Goal: Transaction & Acquisition: Purchase product/service

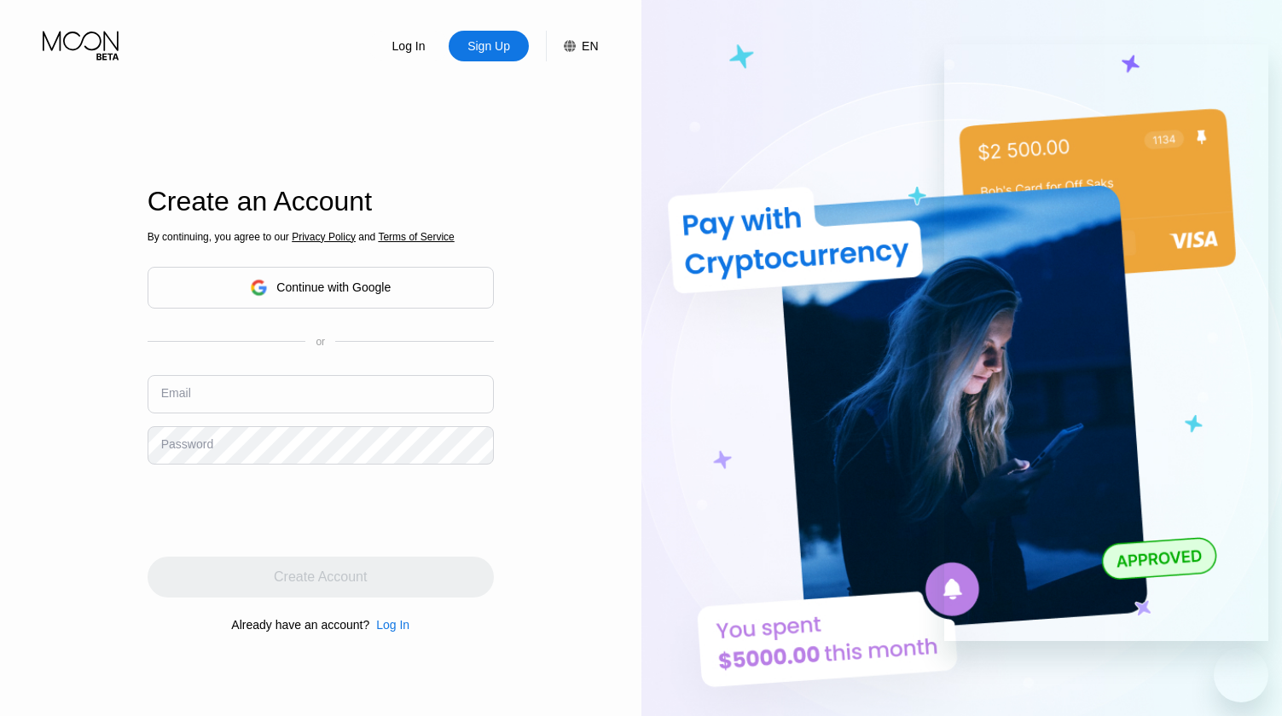
click at [498, 51] on div "Sign Up" at bounding box center [489, 46] width 46 height 17
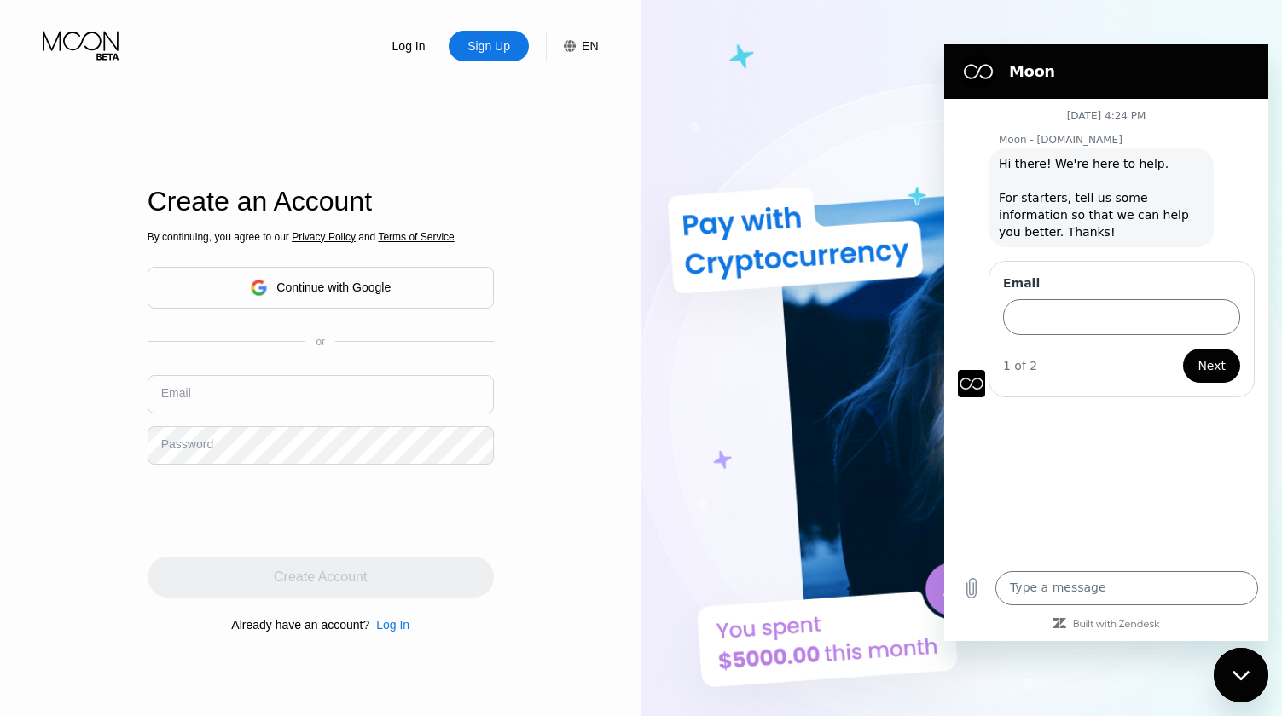
click at [231, 388] on input "text" at bounding box center [321, 394] width 346 height 38
click at [371, 403] on input "[PERSON_NAME]" at bounding box center [321, 394] width 346 height 38
type input "[EMAIL_ADDRESS][DOMAIN_NAME]"
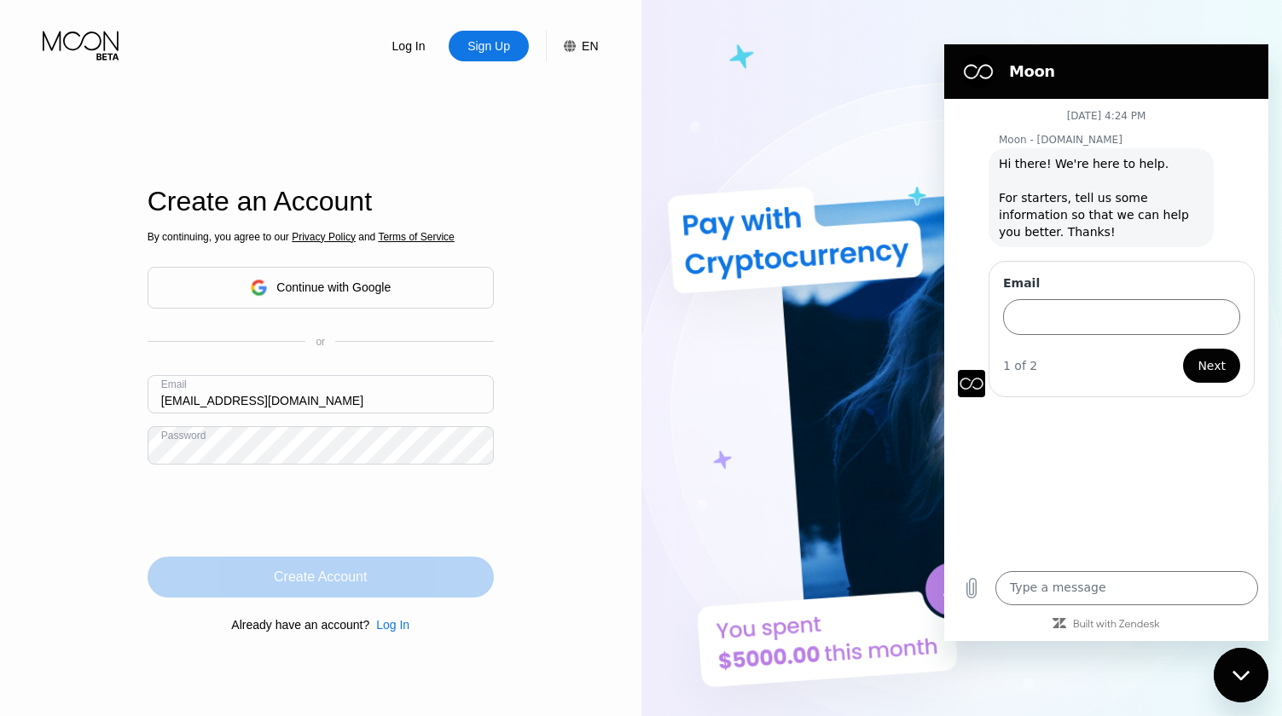
click at [327, 591] on div "Create Account" at bounding box center [321, 577] width 346 height 41
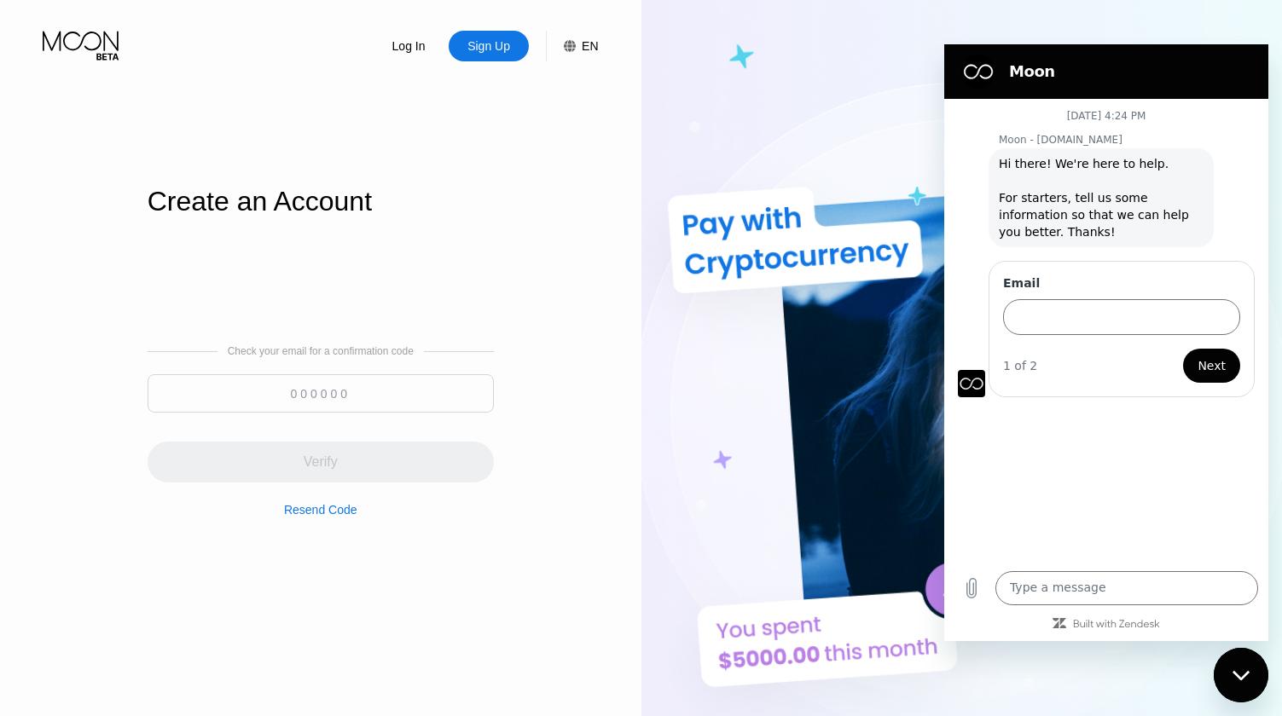
click at [422, 370] on div "Check your email for a confirmation code Verify Resend Code" at bounding box center [321, 430] width 346 height 171
click at [424, 384] on input at bounding box center [321, 393] width 346 height 38
paste input "259441"
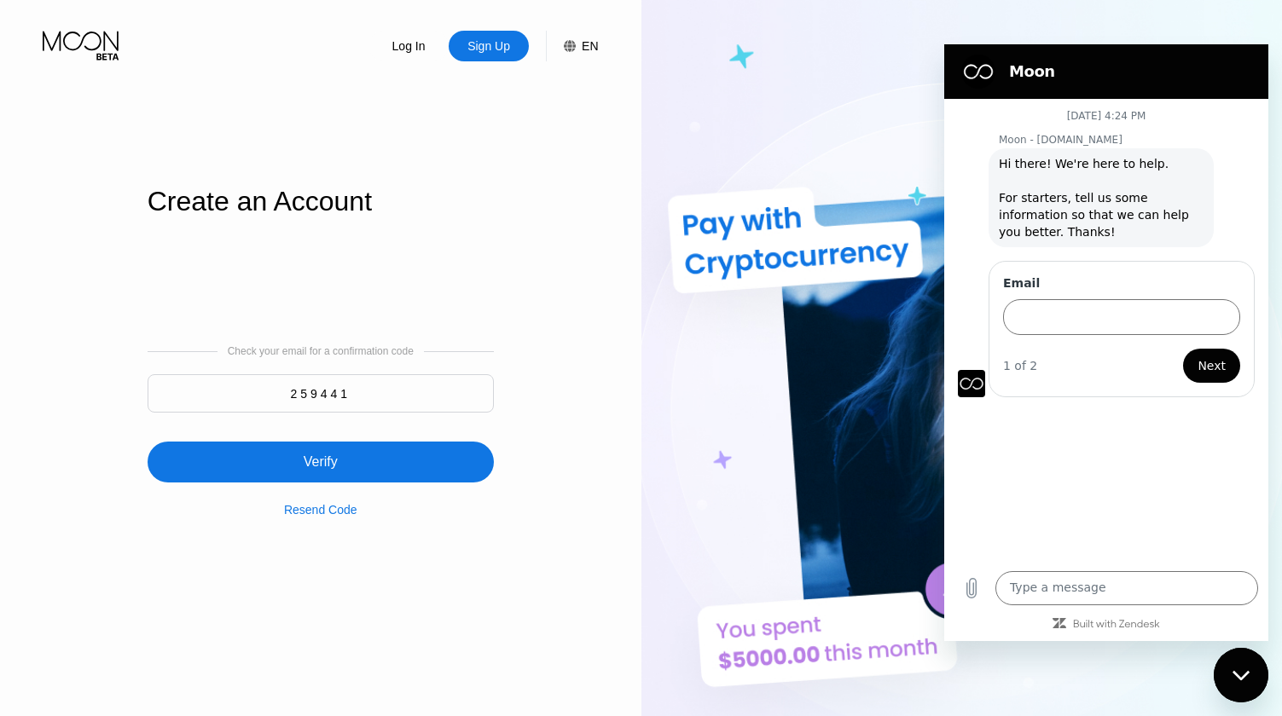
type input "259441"
click at [377, 444] on div "Verify" at bounding box center [321, 462] width 346 height 41
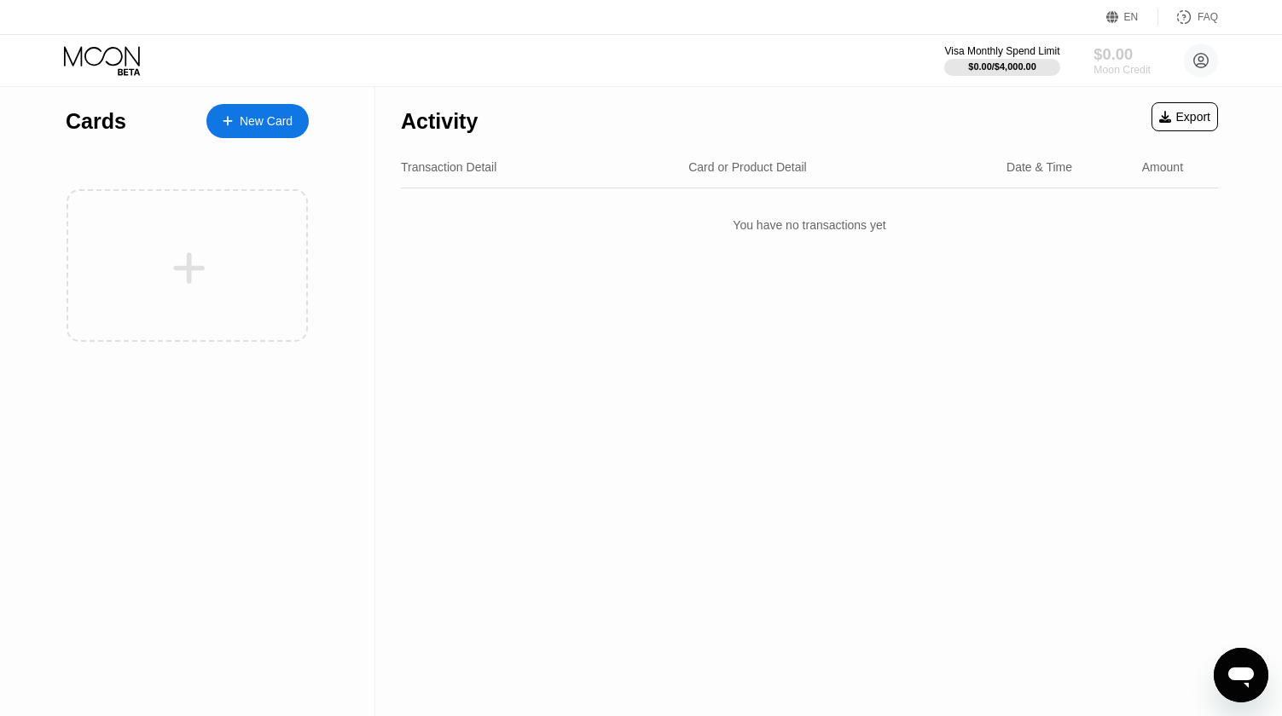
click at [1110, 55] on div "$0.00" at bounding box center [1121, 54] width 57 height 18
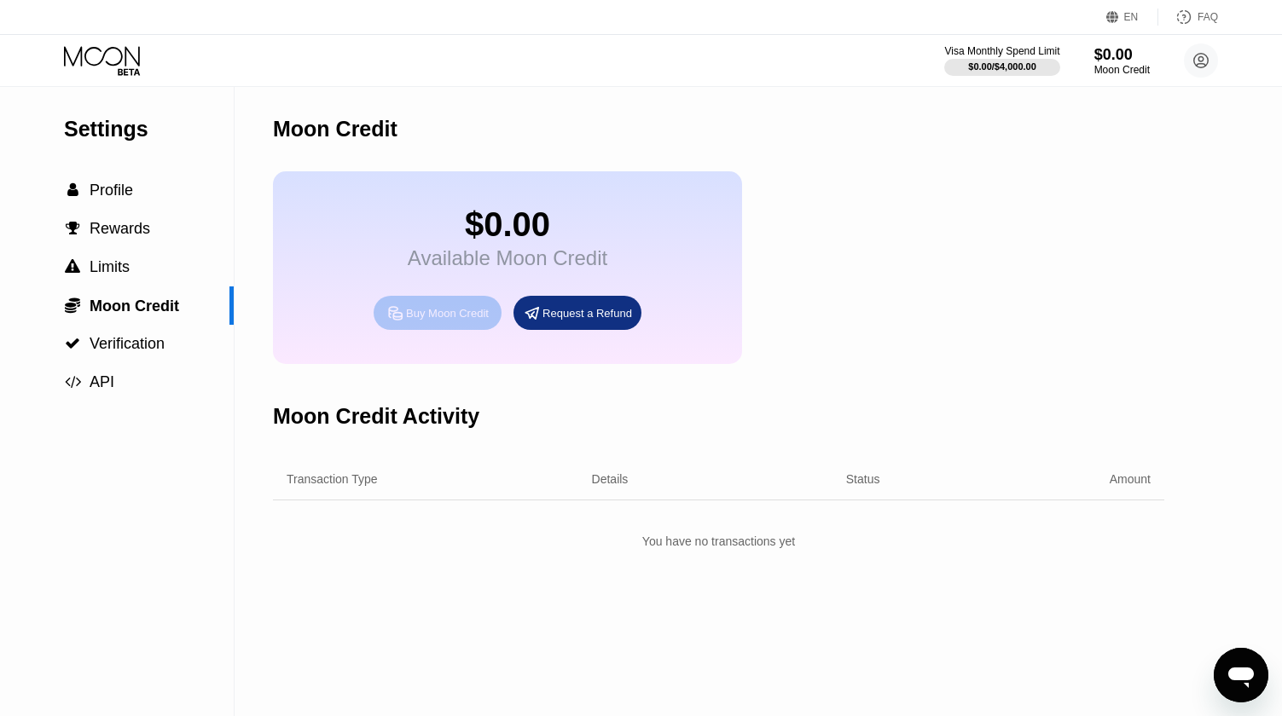
click at [433, 321] on div "Buy Moon Credit" at bounding box center [447, 313] width 83 height 14
type input "0"
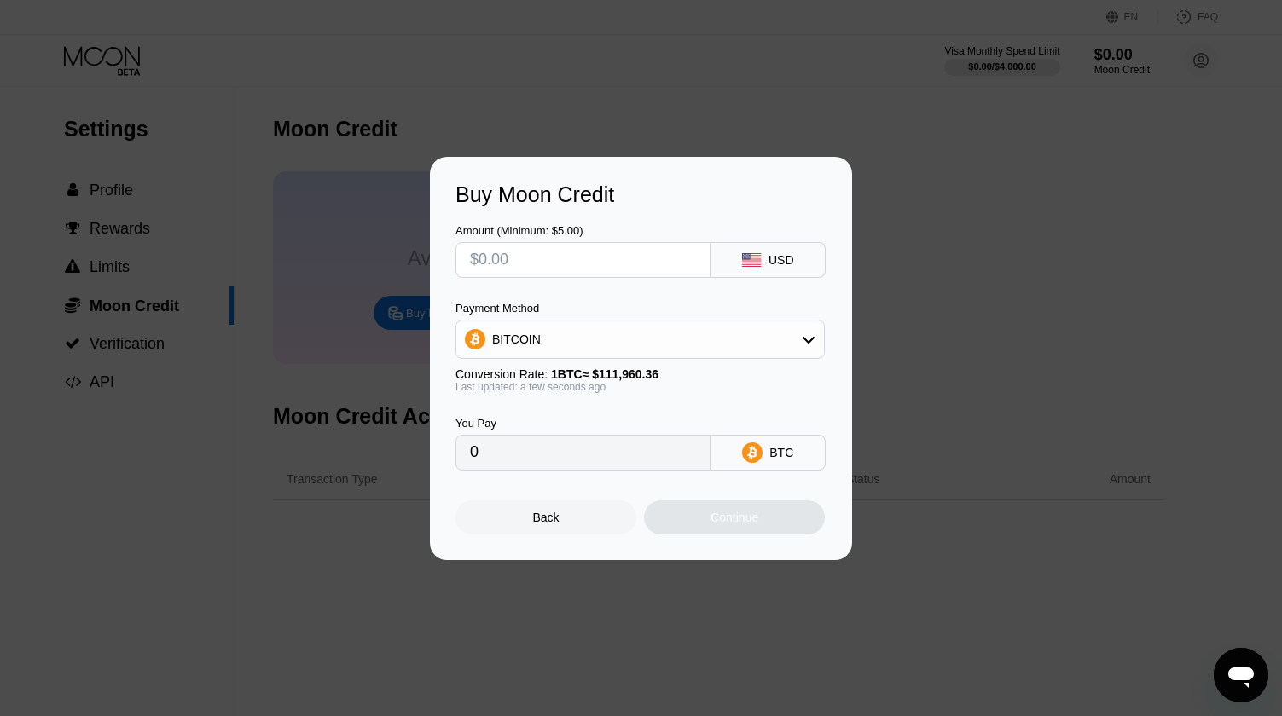
click at [584, 250] on input "text" at bounding box center [583, 260] width 226 height 34
type input "$7"
type input "0.00006253"
type input "$70"
type input "0.00062523"
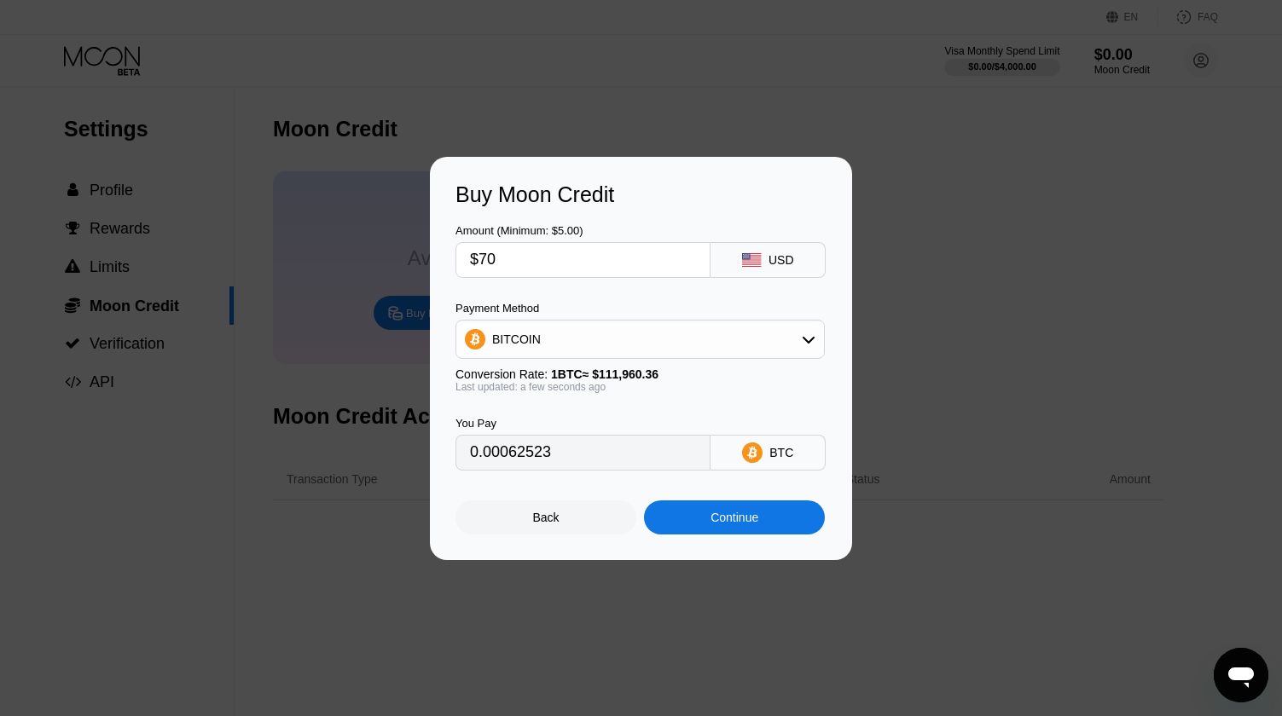
type input "$705"
type input "0.00629688"
type input "$705"
click at [672, 344] on div "BITCOIN" at bounding box center [640, 339] width 368 height 34
click at [582, 429] on div "USDT on TRON" at bounding box center [651, 424] width 322 height 14
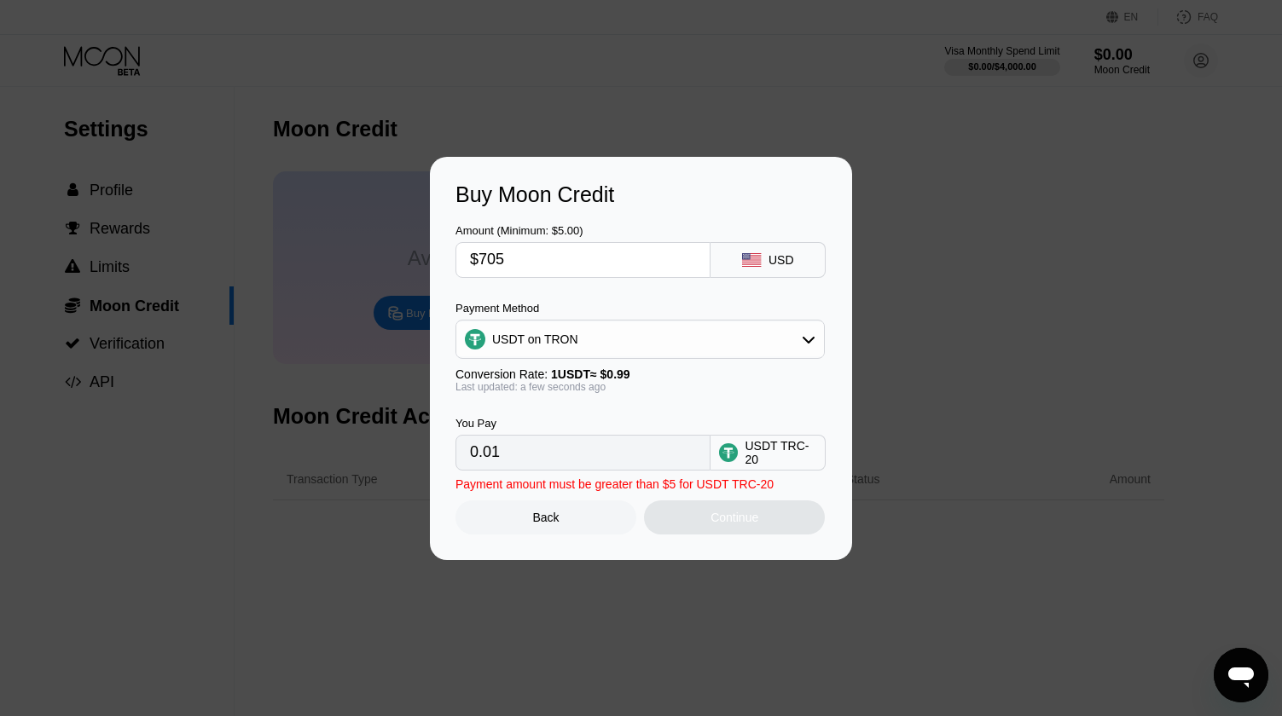
type input "712.12"
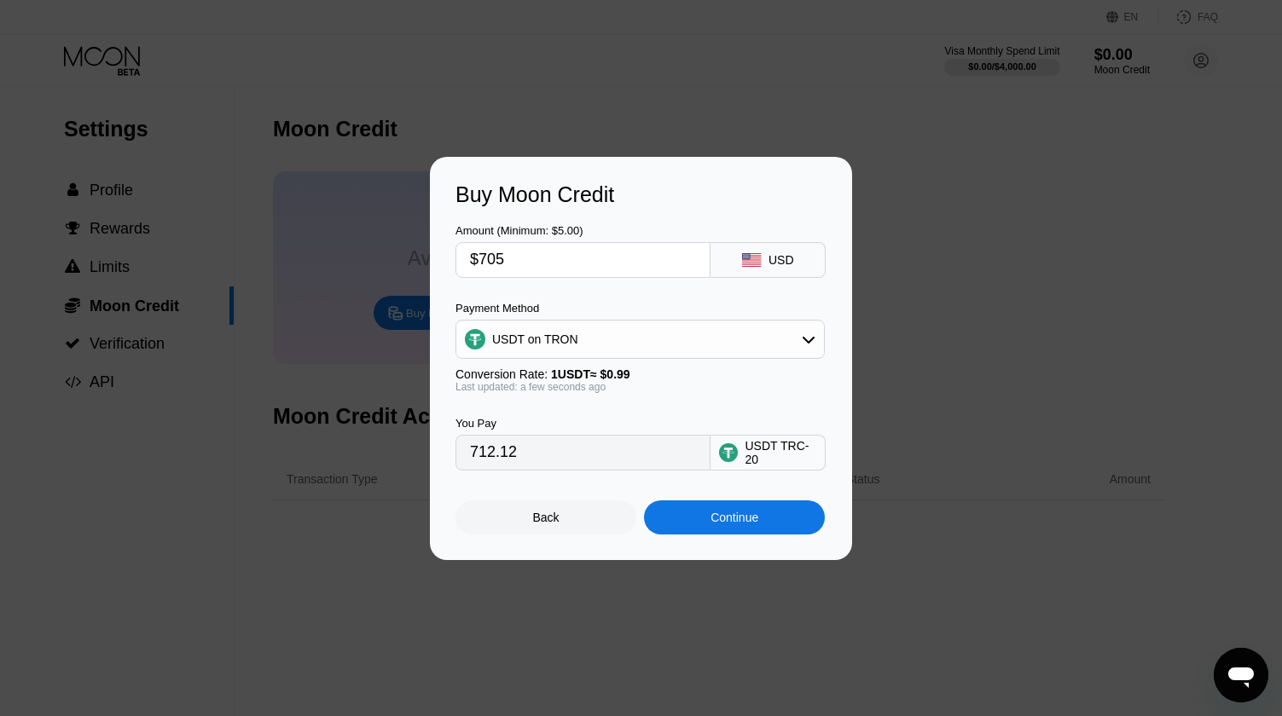
click at [631, 207] on div "Amount (Minimum: $5.00) $705 USD" at bounding box center [640, 242] width 371 height 71
click at [617, 408] on div "You Pay 712.12 USDT TRC-20" at bounding box center [640, 432] width 371 height 78
click at [724, 524] on div "Continue" at bounding box center [734, 518] width 48 height 14
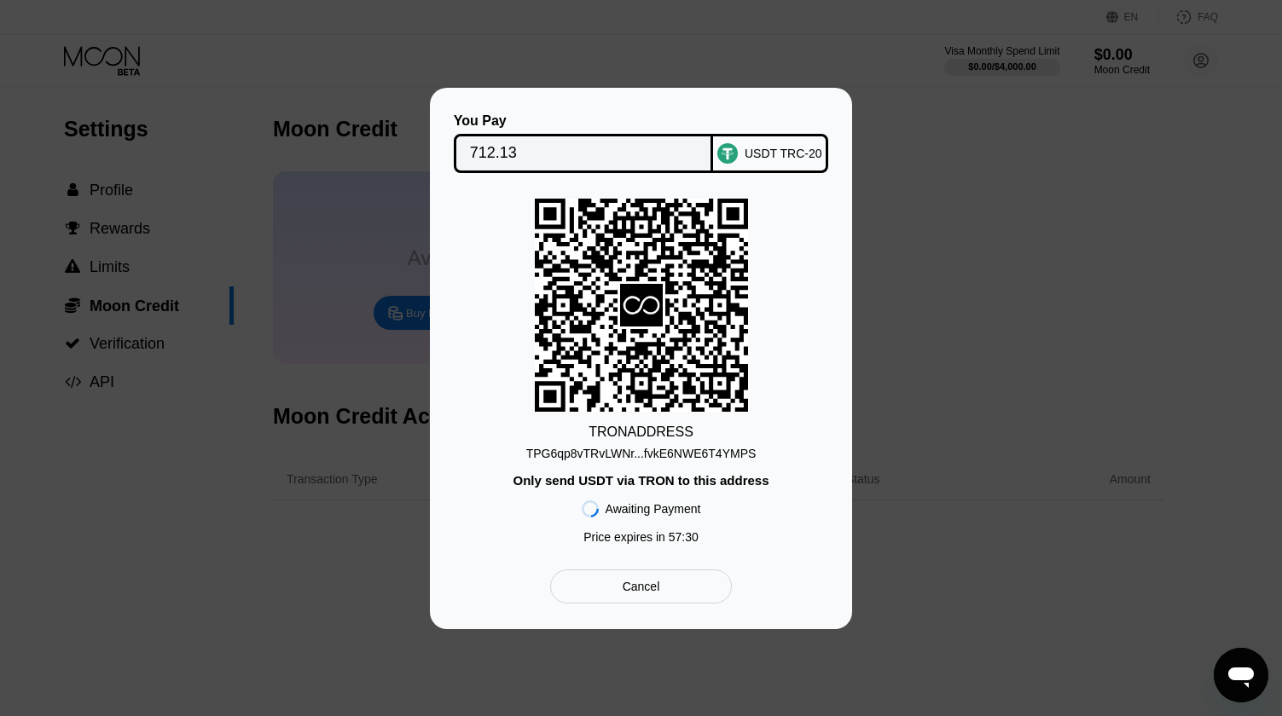
click at [227, 452] on div "You Pay 712.13 USDT TRC-20 TRON ADDRESS TPG6qp8vTRvLWNr...fvkE6NWE6T4YMPS Only …" at bounding box center [641, 359] width 1282 height 542
click at [634, 455] on div "TPG6qp8vTRvLWNr...fvkE6NWE6T4YMPS" at bounding box center [641, 454] width 230 height 14
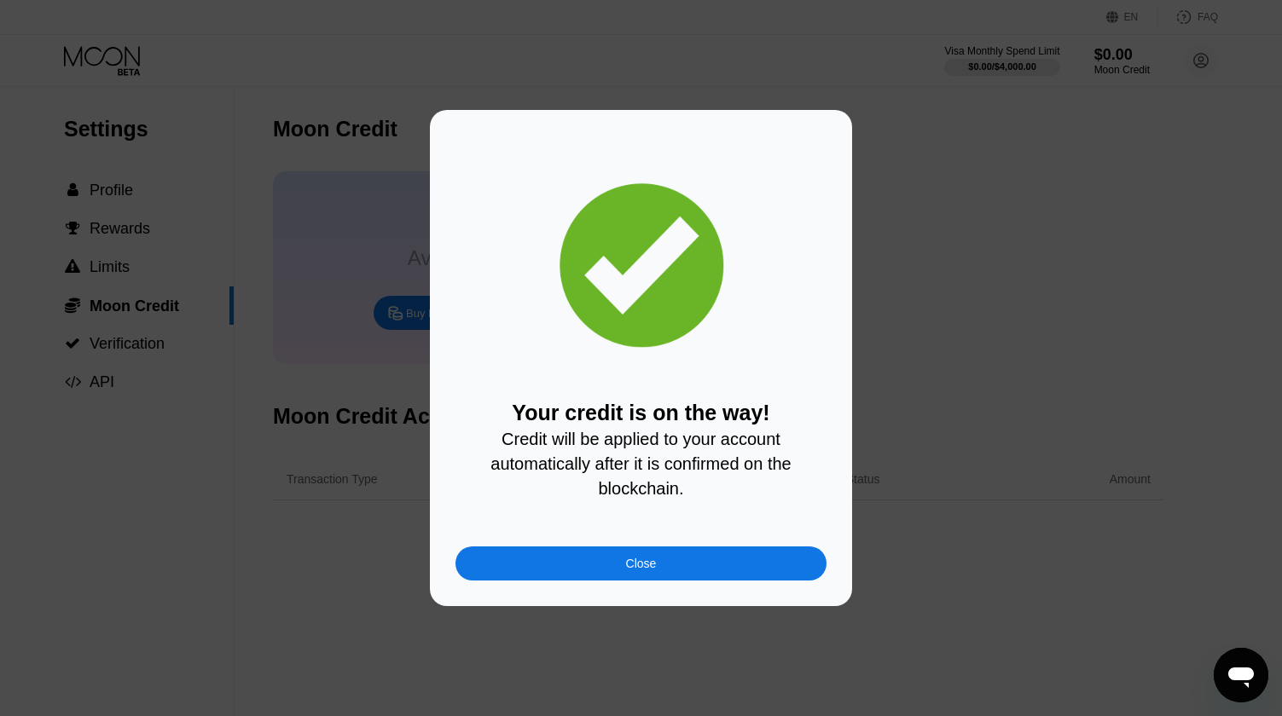
click at [557, 495] on div "Your credit is on the way! Credit will be applied to your account automatically…" at bounding box center [640, 450] width 371 height 99
click at [474, 164] on div "Your credit is on the way! Credit will be applied to your account automatically…" at bounding box center [640, 358] width 371 height 445
click at [652, 569] on div "Close" at bounding box center [641, 564] width 31 height 14
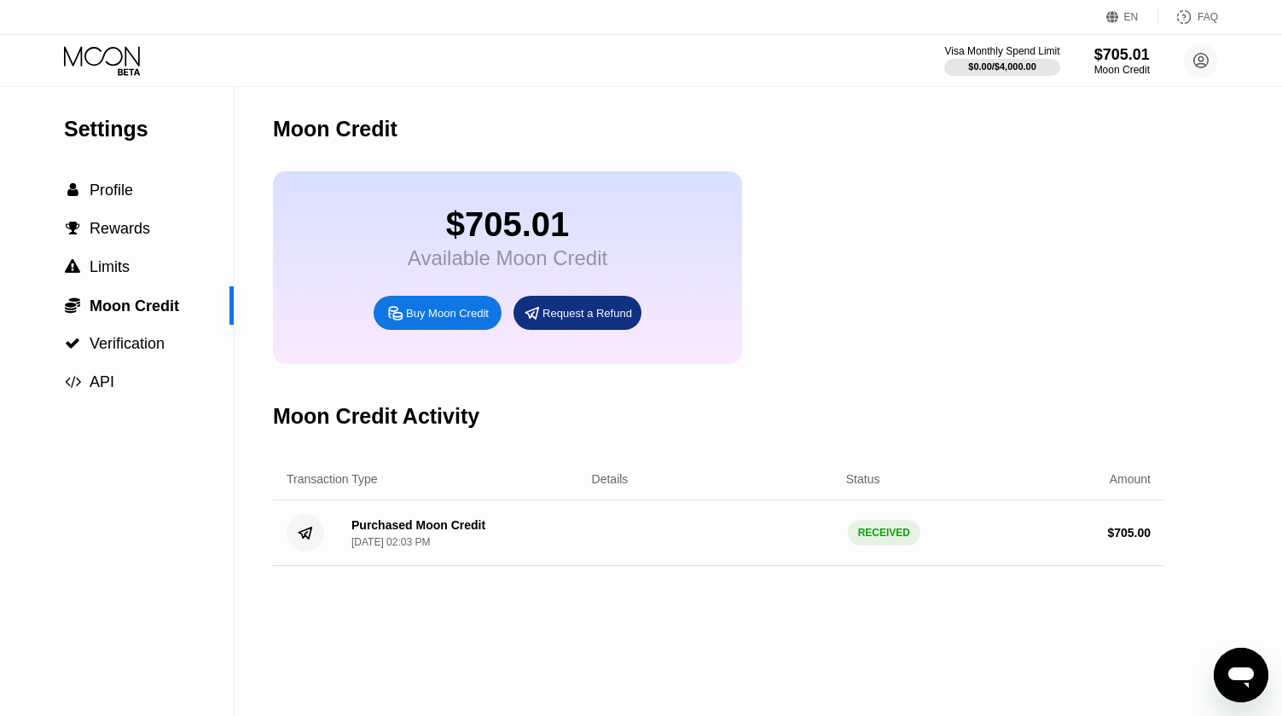
click at [413, 76] on div "Visa Monthly Spend Limit $0.00 / $4,000.00 $705.01 Moon Credit janehbsh@timbers…" at bounding box center [641, 60] width 1282 height 51
click at [104, 45] on div "Visa Monthly Spend Limit $0.00 / $4,000.00 $705.01 Moon Credit janehbsh@timbers…" at bounding box center [641, 60] width 1282 height 51
click at [106, 55] on icon at bounding box center [103, 61] width 79 height 30
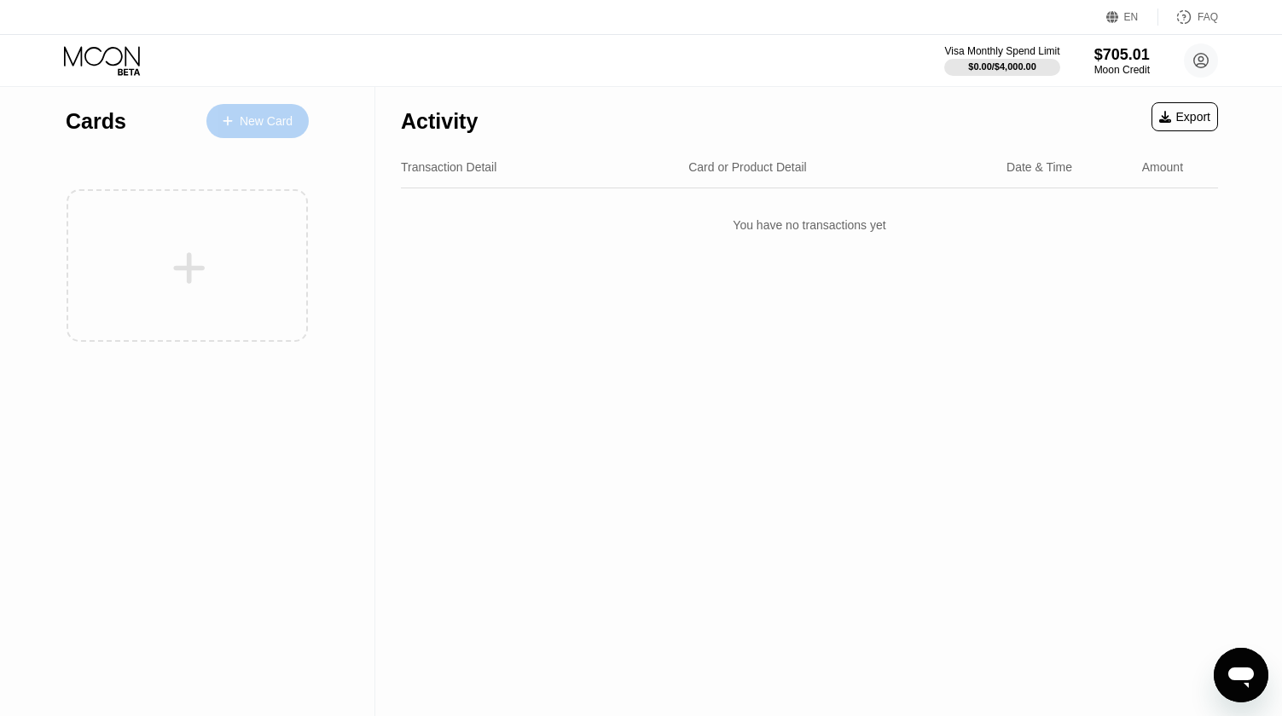
click at [244, 120] on div "New Card" at bounding box center [266, 121] width 53 height 14
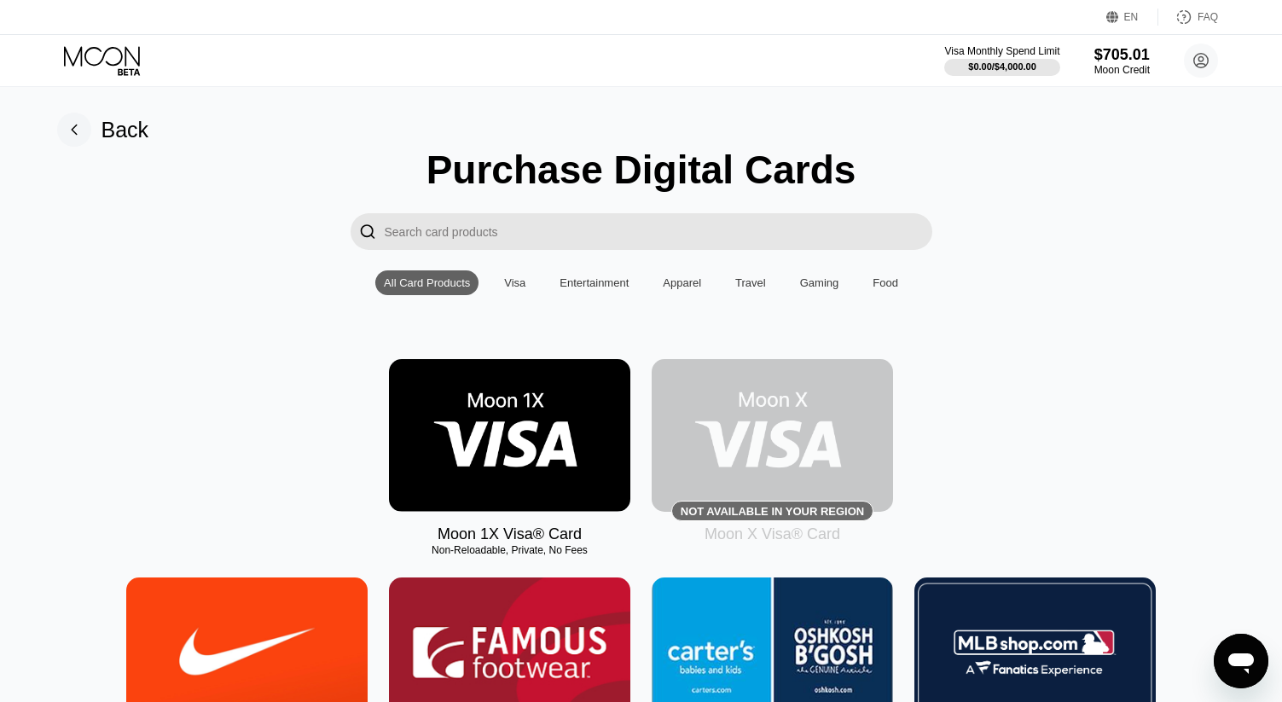
click at [512, 456] on img at bounding box center [509, 435] width 241 height 153
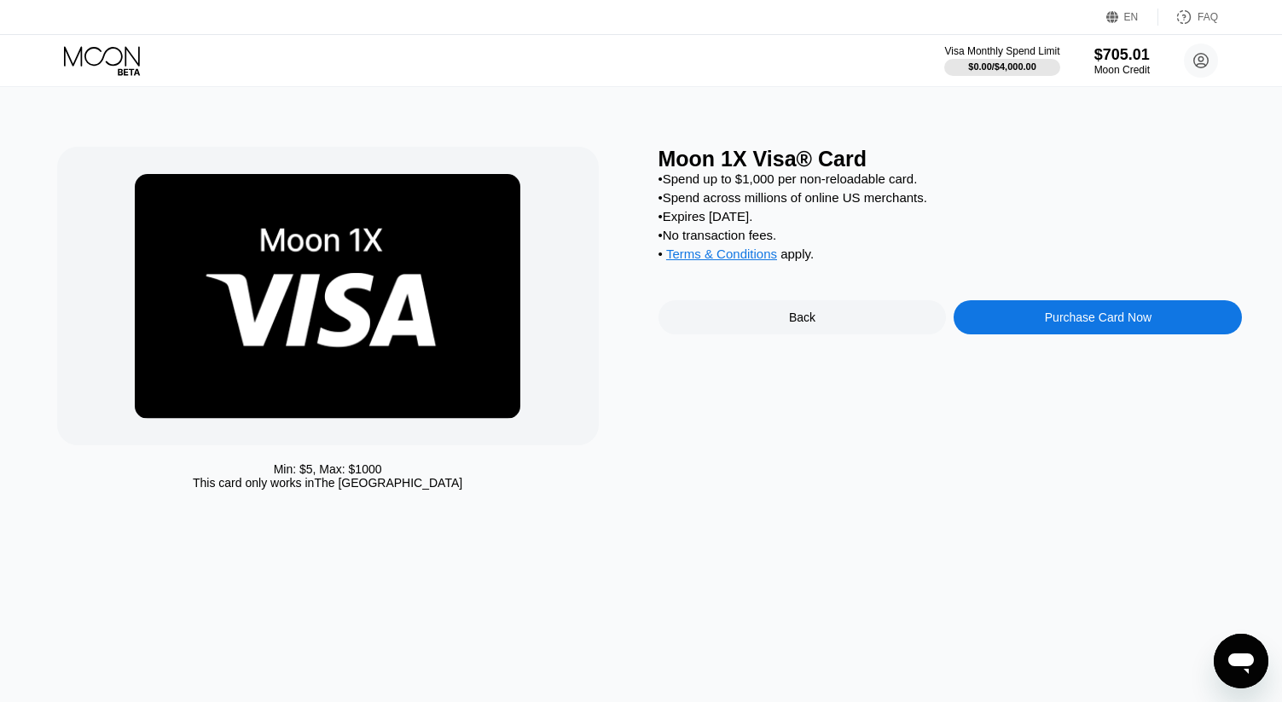
click at [1042, 333] on div "Purchase Card Now" at bounding box center [1097, 317] width 288 height 34
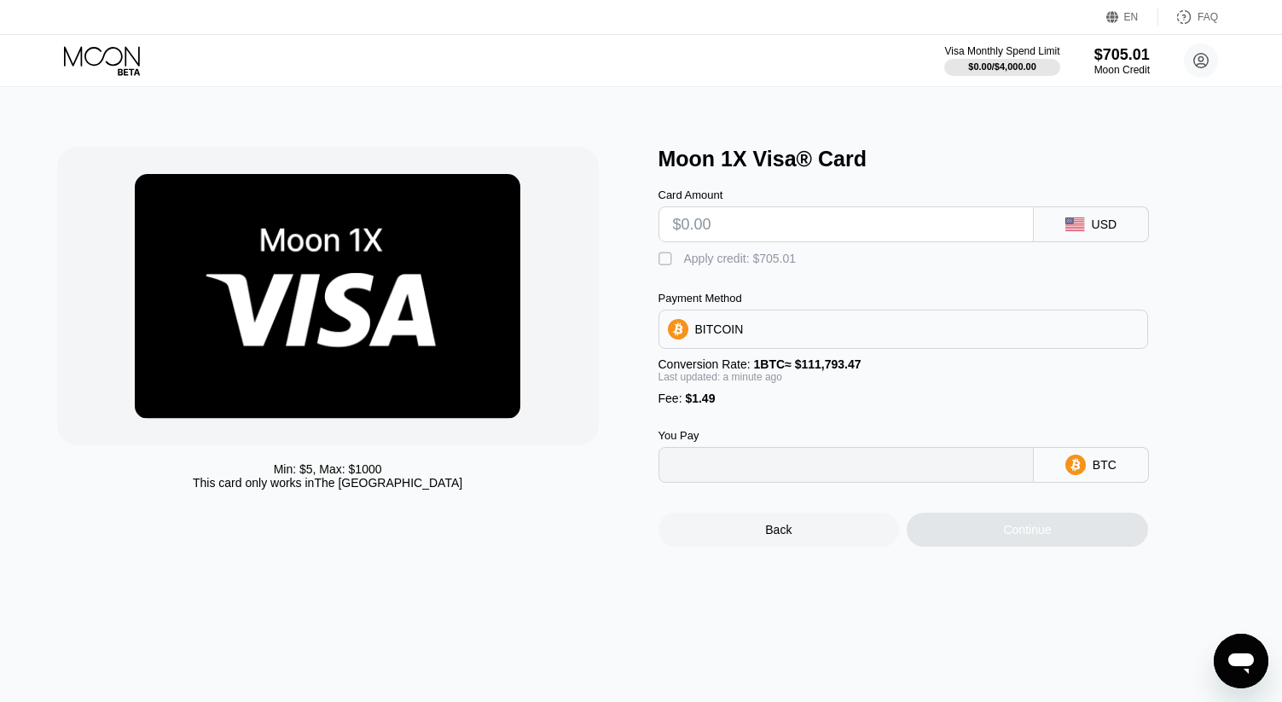
type input "0"
click at [847, 229] on input "text" at bounding box center [846, 224] width 346 height 34
type input "$700"
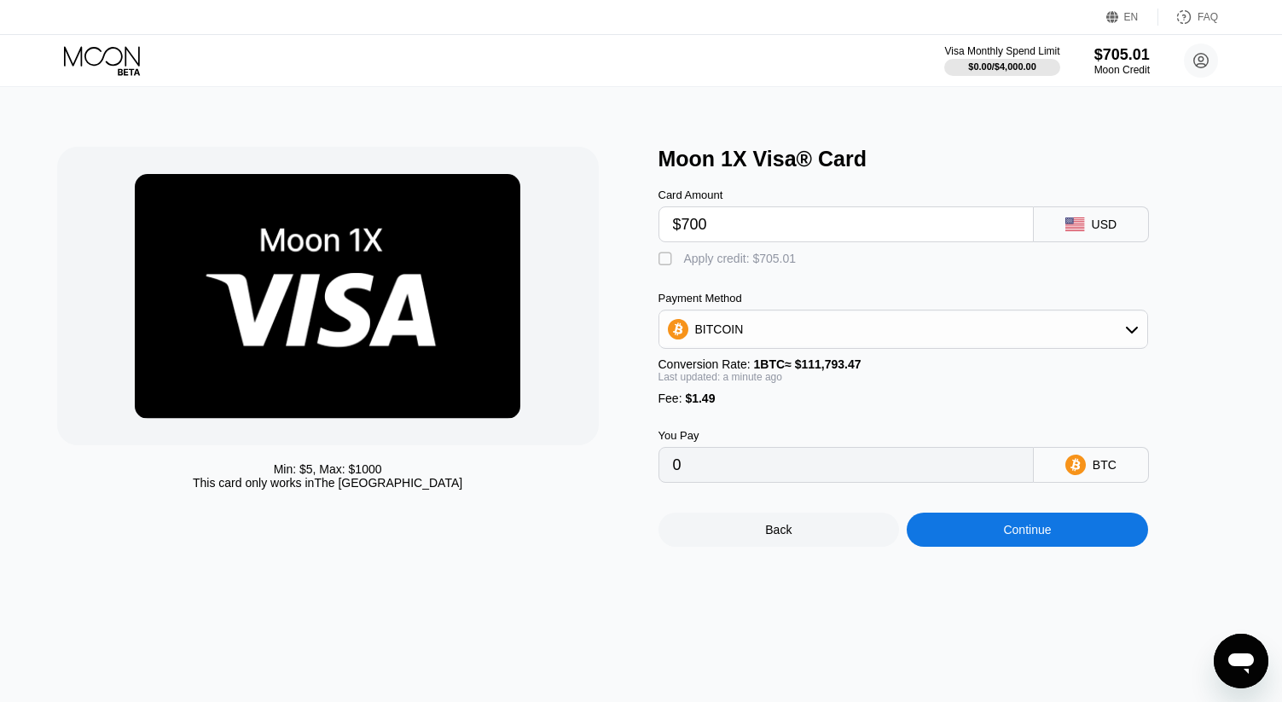
type input "0.00627488"
type input "$700"
click at [663, 267] on div "" at bounding box center [666, 259] width 17 height 17
type input "0"
click at [993, 547] on div "Continue" at bounding box center [1027, 530] width 241 height 34
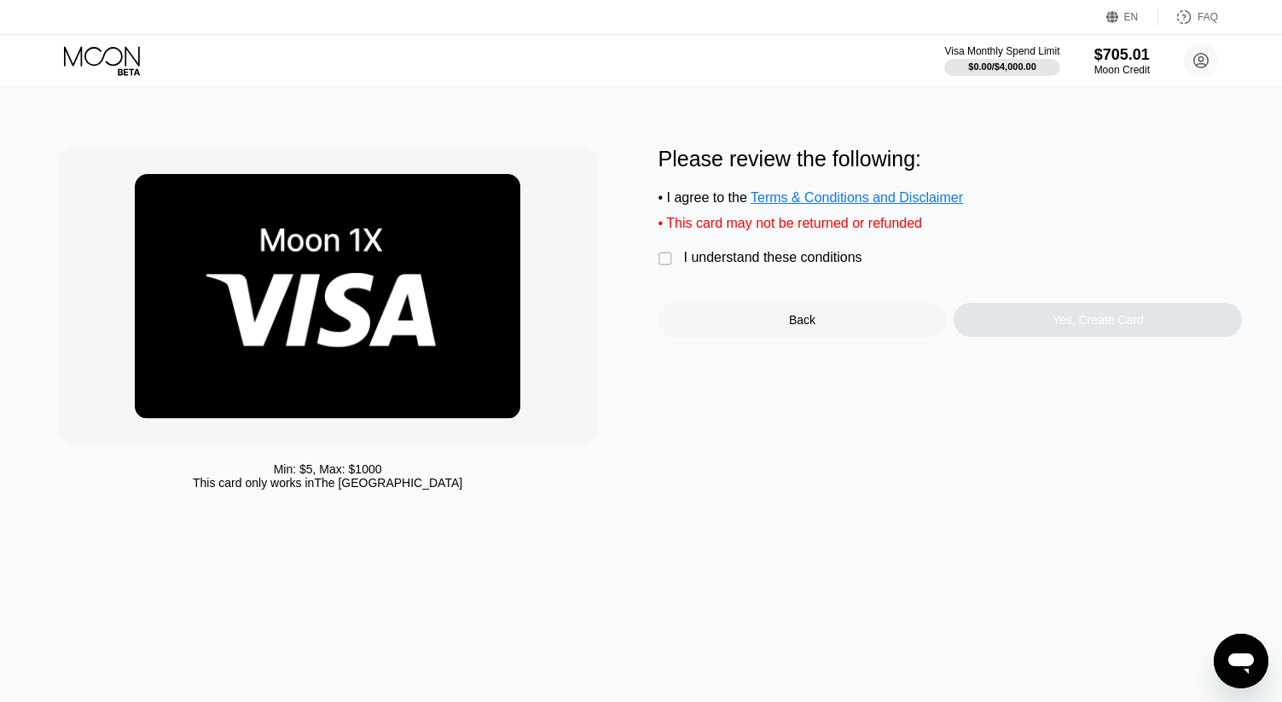
click at [666, 268] on div "" at bounding box center [666, 259] width 17 height 17
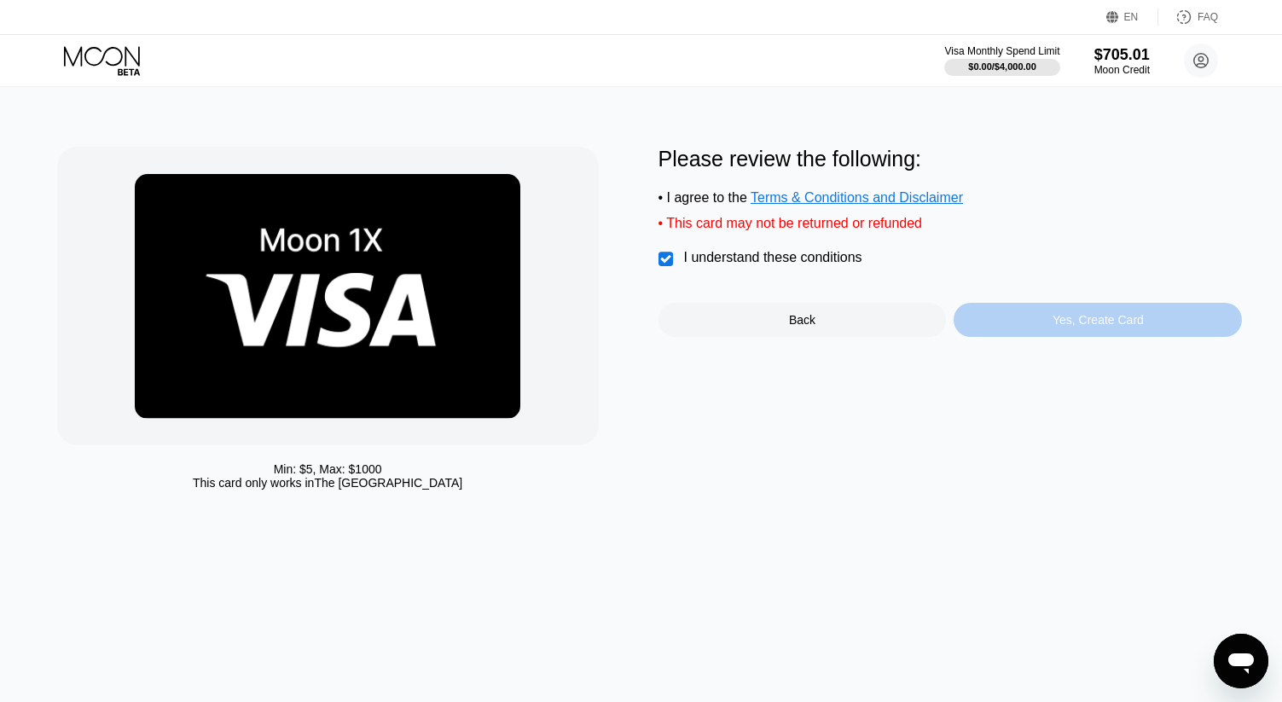
click at [1017, 330] on div "Yes, Create Card" at bounding box center [1097, 320] width 288 height 34
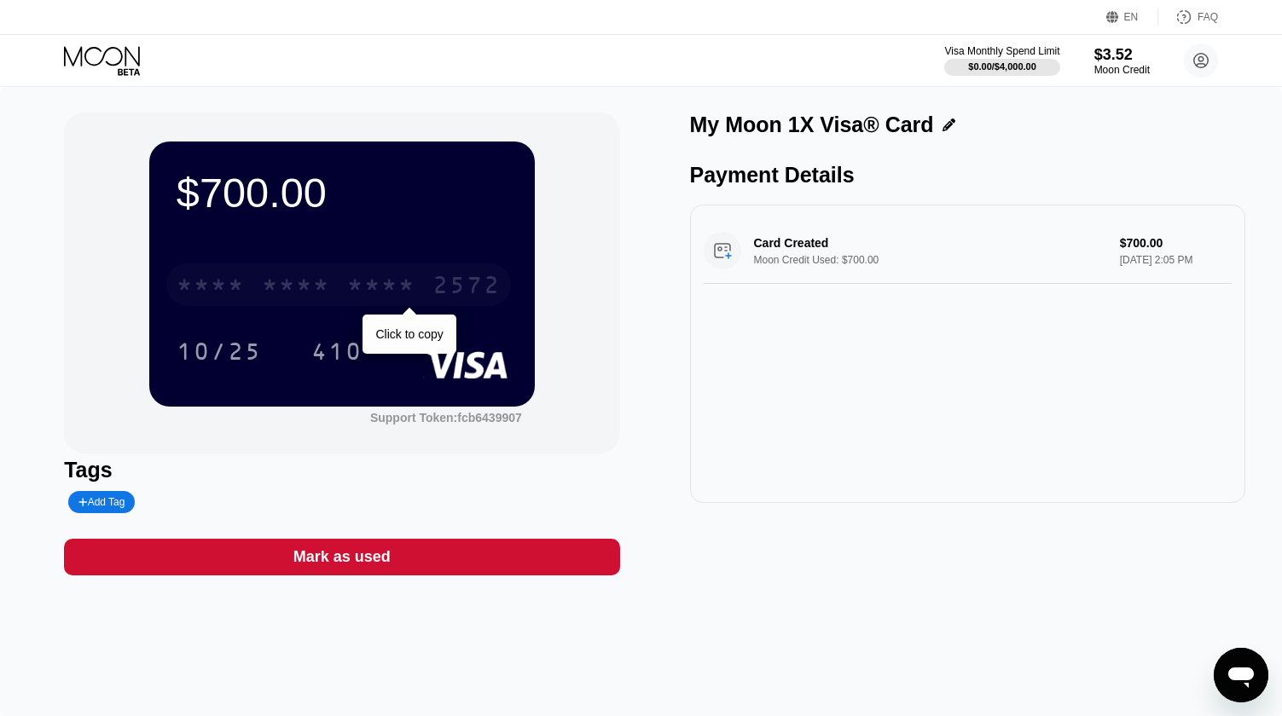
click at [367, 304] on div "* * * * * * * * * * * * 2572" at bounding box center [338, 285] width 345 height 43
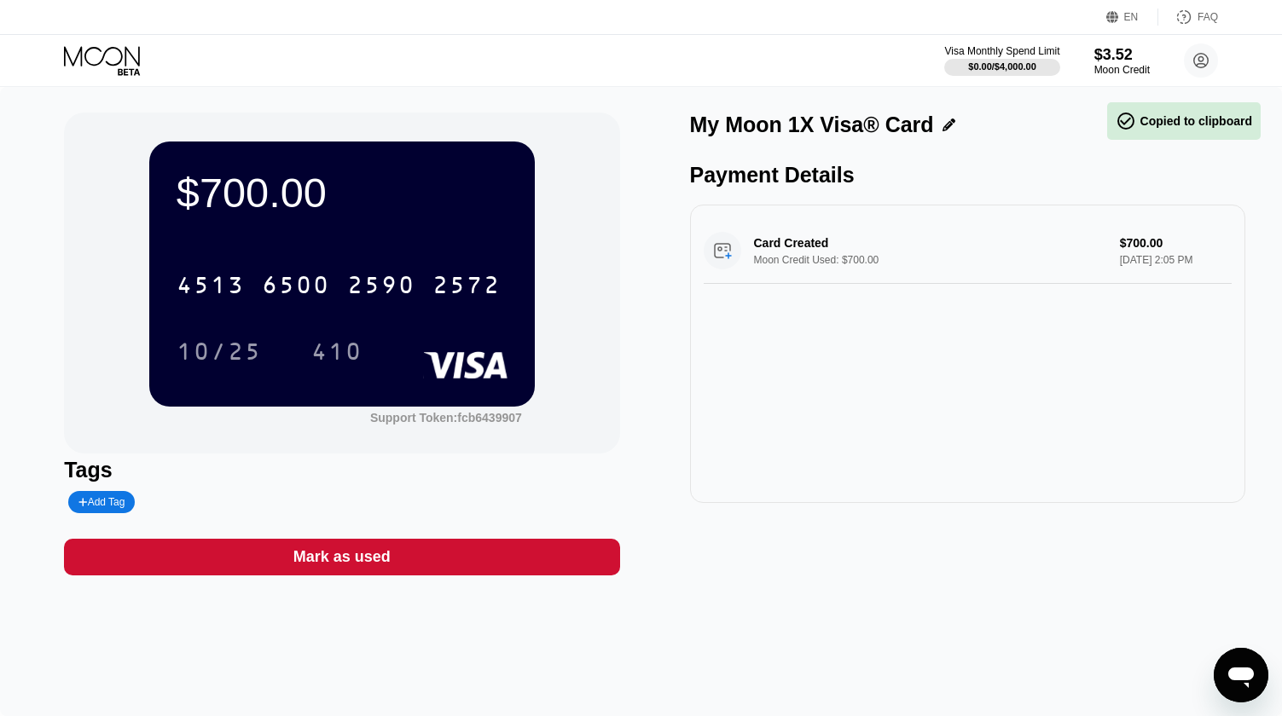
click at [304, 213] on div "$700.00" at bounding box center [342, 193] width 331 height 48
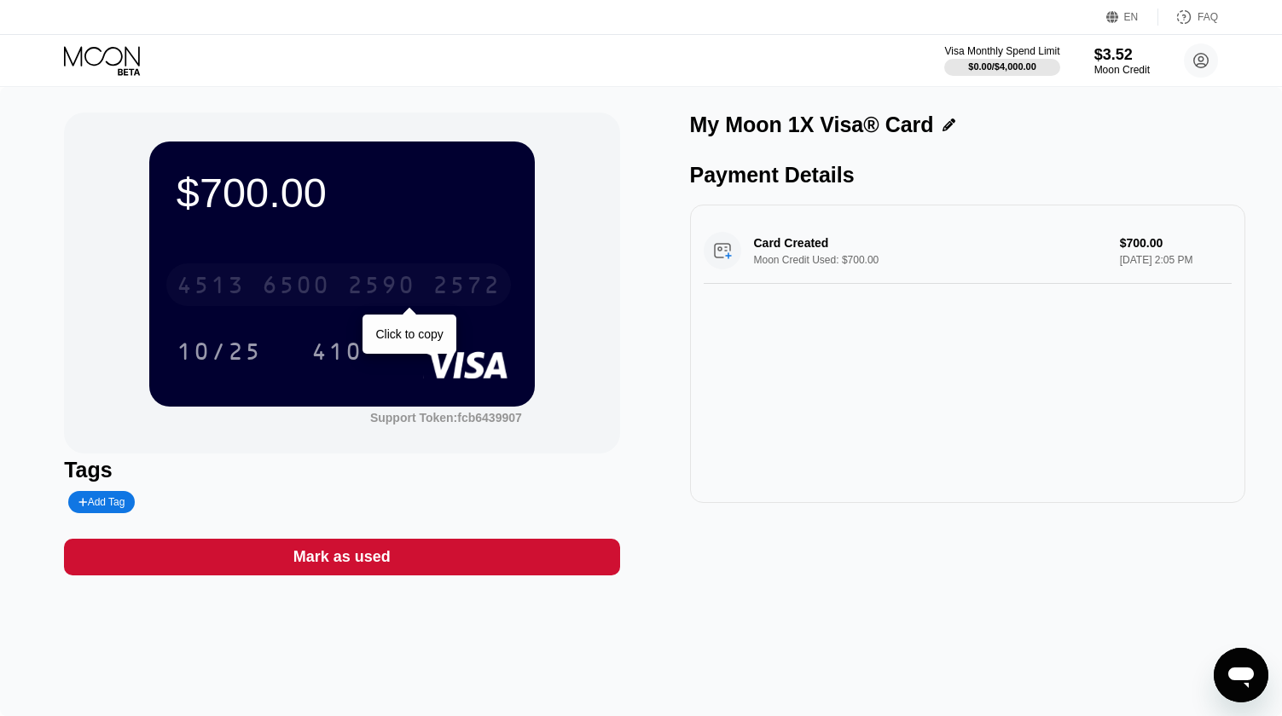
click at [372, 287] on div "2590" at bounding box center [381, 287] width 68 height 27
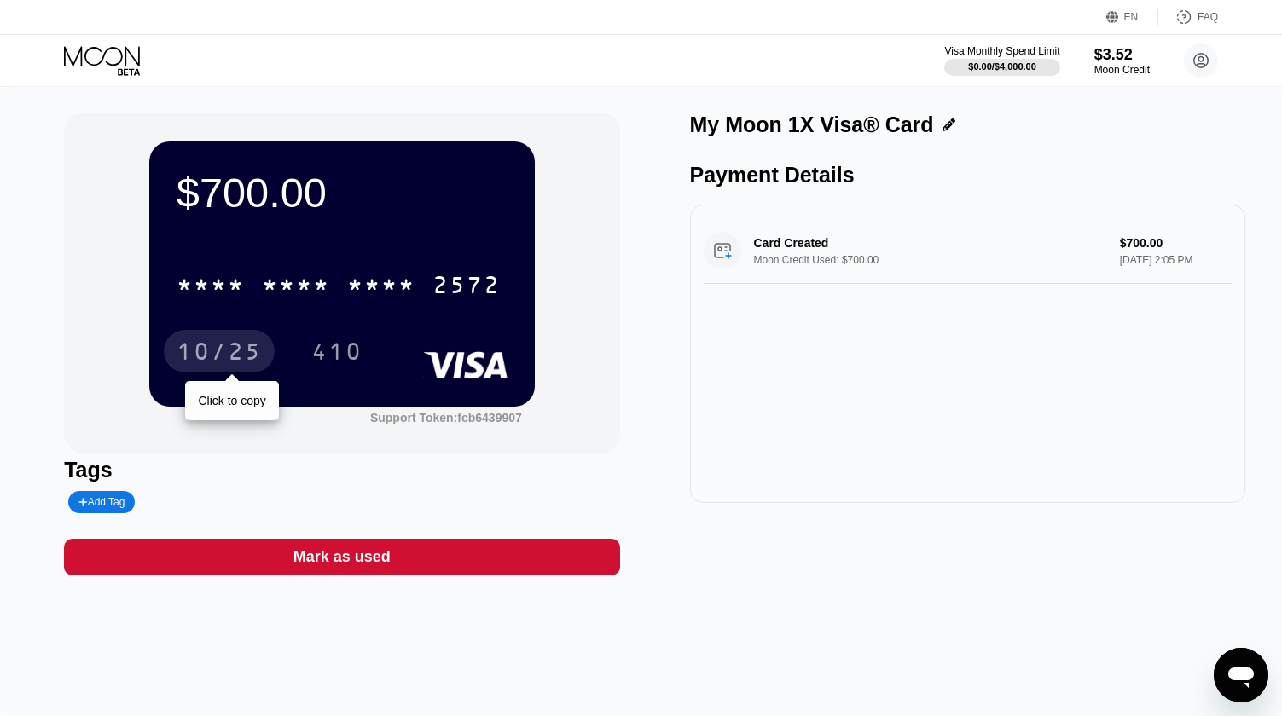
click at [223, 348] on div "10/25" at bounding box center [219, 353] width 85 height 27
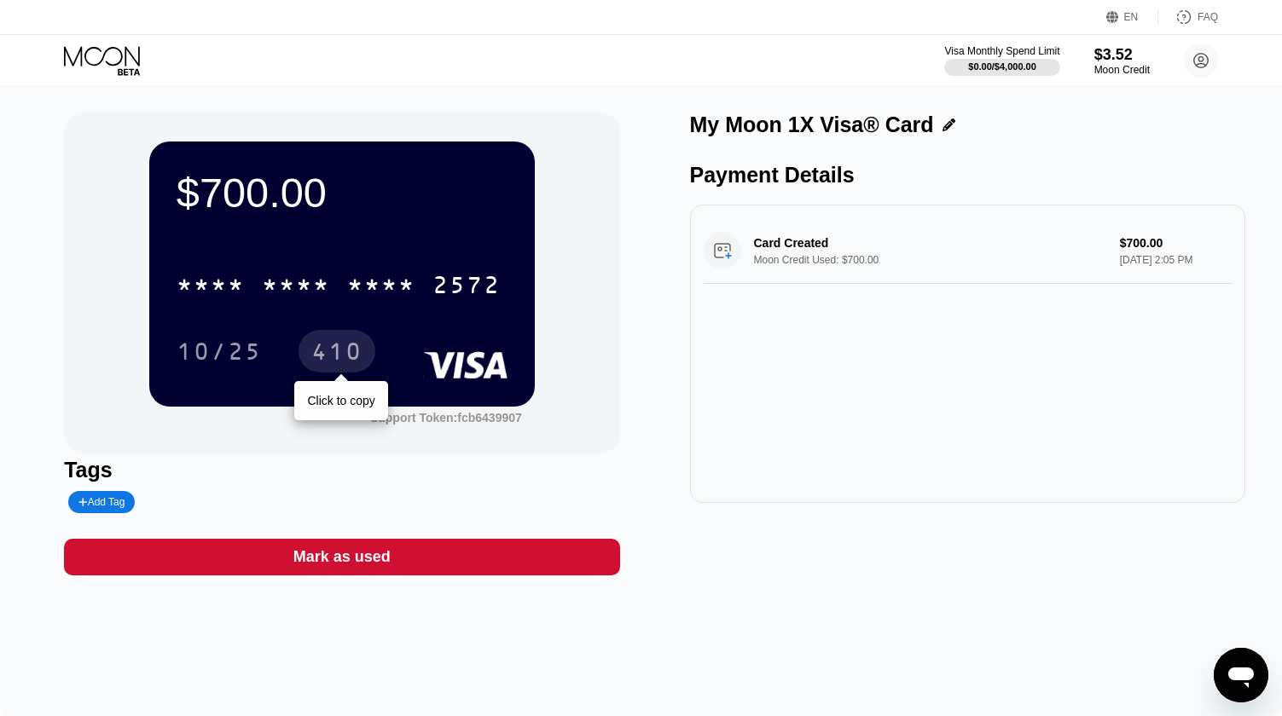
click at [333, 359] on div "410" at bounding box center [336, 353] width 51 height 27
click at [876, 254] on div "Card Created Moon Credit Used: $700.00 $700.00 Aug 19, 2025 2:05 PM" at bounding box center [968, 251] width 528 height 66
click at [811, 246] on div "Card Created Moon Credit Used: $700.00 $700.00 Aug 19, 2025 2:05 PM" at bounding box center [968, 251] width 528 height 66
click at [1144, 51] on div "$3.52" at bounding box center [1121, 54] width 57 height 18
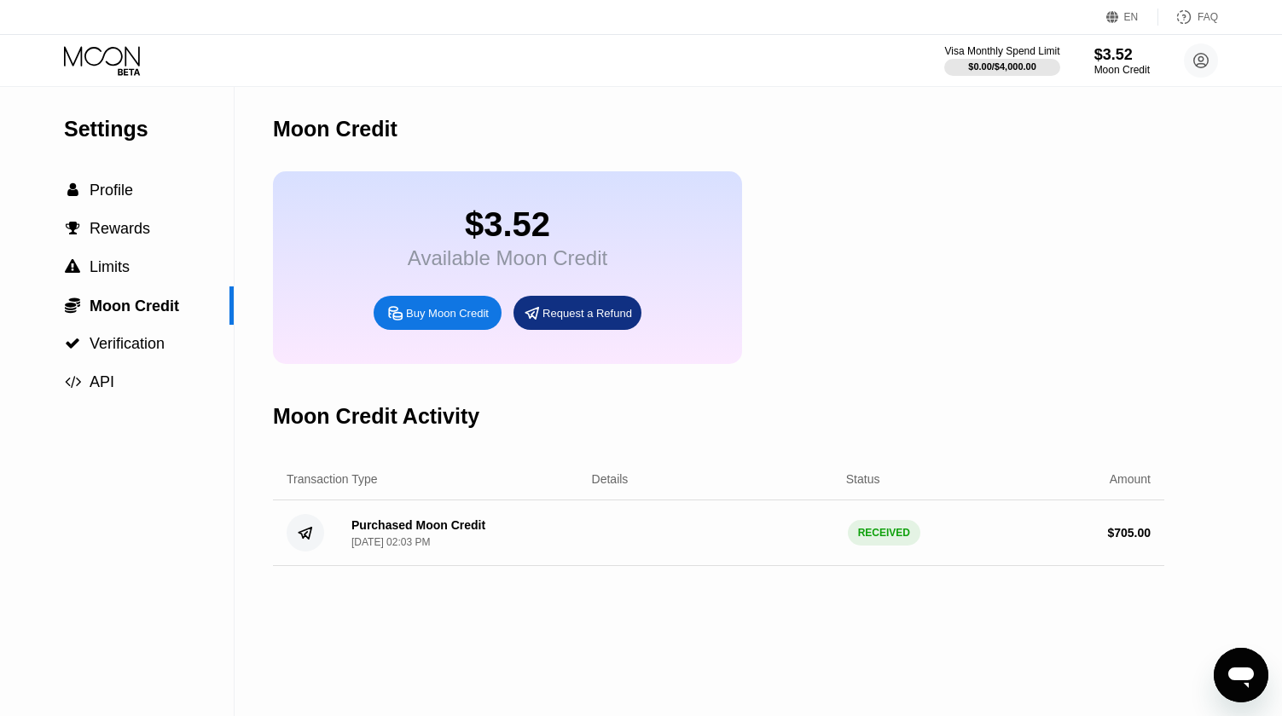
click at [507, 156] on div "Moon Credit" at bounding box center [718, 129] width 891 height 84
click at [623, 131] on div "Moon Credit" at bounding box center [718, 129] width 891 height 84
click at [154, 453] on div "Settings  Profile  Rewards  Limits  Moon Credit  Verification  API" at bounding box center [117, 401] width 235 height 629
click at [1099, 53] on div "$3.52" at bounding box center [1121, 54] width 57 height 18
click at [1121, 66] on div "Moon Credit" at bounding box center [1121, 70] width 57 height 12
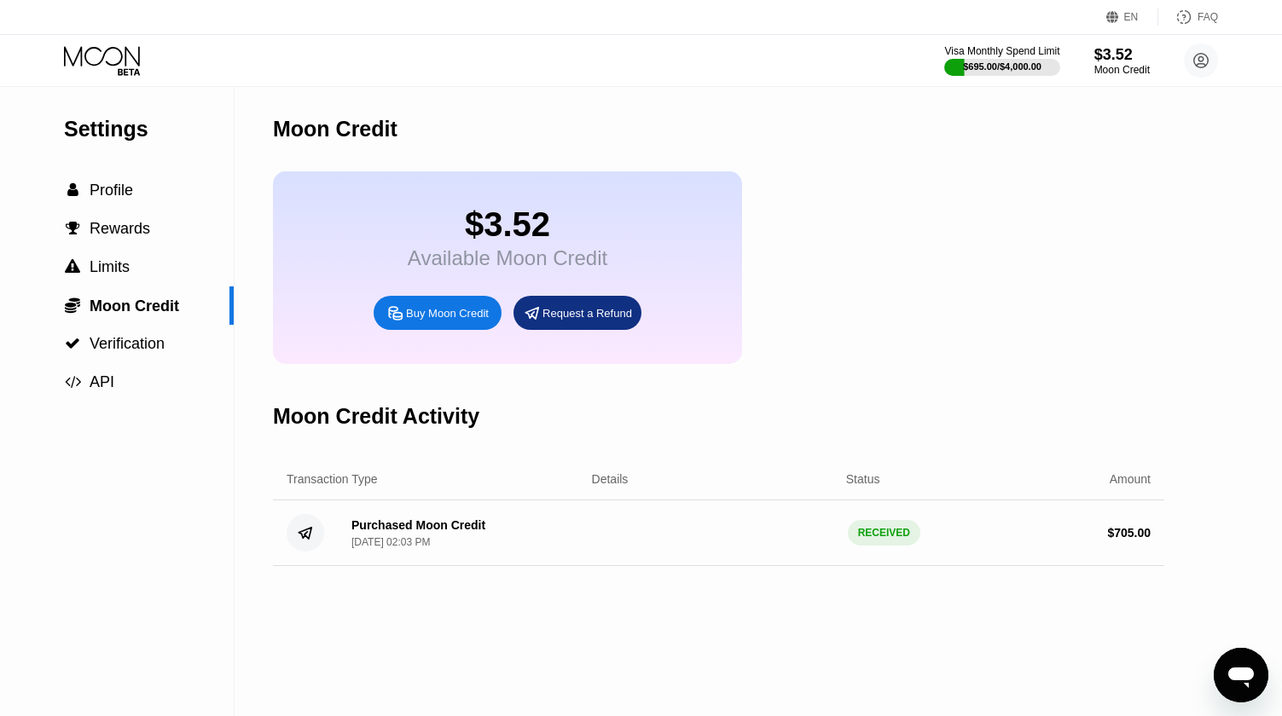
click at [258, 82] on div "Visa Monthly Spend Limit $695.00 / $4,000.00 $3.52 Moon Credit janehbsh@timbers…" at bounding box center [641, 60] width 1282 height 51
click at [20, 59] on div "Visa Monthly Spend Limit $695.00 / $4,000.00 $3.52 Moon Credit janehbsh@timbers…" at bounding box center [641, 60] width 1282 height 51
click at [113, 65] on icon at bounding box center [102, 56] width 76 height 20
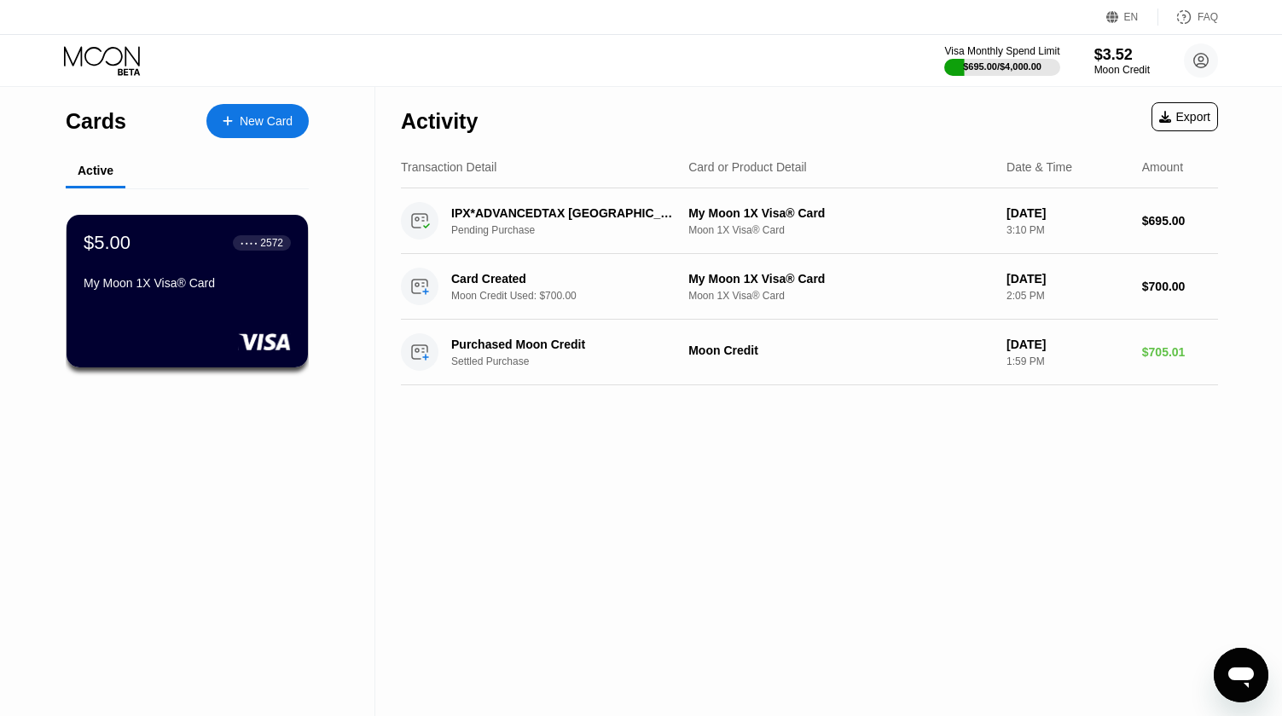
click at [582, 472] on div "Activity Export Transaction Detail Card or Product Detail Date & Time Amount IP…" at bounding box center [809, 401] width 868 height 629
click at [538, 670] on div "Activity Export Transaction Detail Card or Product Detail Date & Time Amount IP…" at bounding box center [809, 401] width 868 height 629
click at [836, 414] on div "Activity Export Transaction Detail Card or Product Detail Date & Time Amount IP…" at bounding box center [809, 401] width 868 height 629
click at [620, 488] on div "Activity Export Transaction Detail Card or Product Detail Date & Time Amount IP…" at bounding box center [809, 401] width 868 height 629
click at [607, 519] on div "Activity Export Transaction Detail Card or Product Detail Date & Time Amount IP…" at bounding box center [809, 401] width 868 height 629
